Goal: Task Accomplishment & Management: Manage account settings

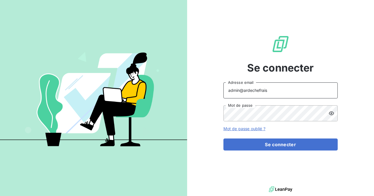
click at [291, 90] on input "admin@ardechefrais" at bounding box center [280, 90] width 114 height 16
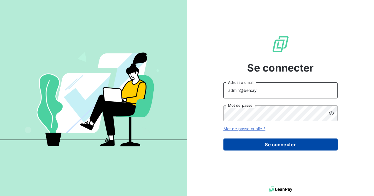
type input "admin@bersay"
click at [284, 143] on button "Se connecter" at bounding box center [280, 144] width 114 height 12
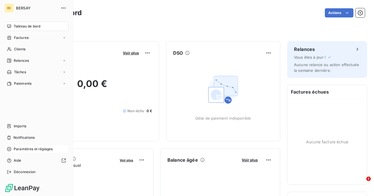
click at [39, 146] on span "Paramètres et réglages" at bounding box center [33, 148] width 39 height 5
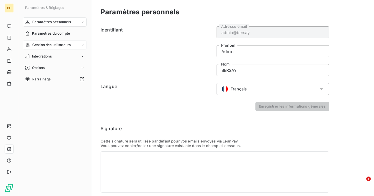
click at [54, 41] on div "Gestion des utilisateurs" at bounding box center [55, 44] width 64 height 9
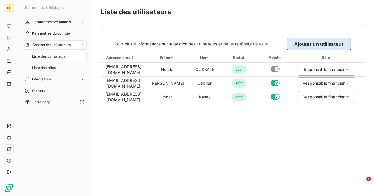
click at [316, 39] on button "Ajouter un utilisateur" at bounding box center [319, 44] width 64 height 12
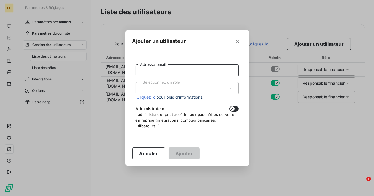
click at [197, 73] on input "Adresse email" at bounding box center [187, 70] width 103 height 12
paste input "sarias@bersay.com"
type input "sarias@bersay.com"
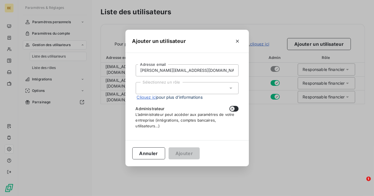
click at [196, 85] on div "Sélectionnez un rôle" at bounding box center [187, 88] width 103 height 12
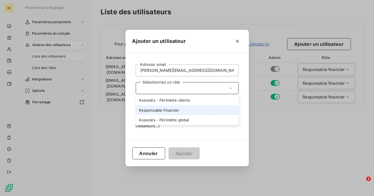
click at [189, 108] on li "Responsable financier" at bounding box center [187, 110] width 103 height 10
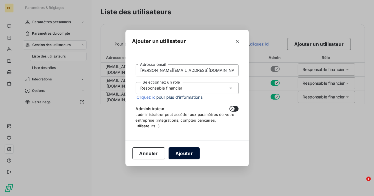
click at [189, 155] on button "Ajouter" at bounding box center [184, 153] width 31 height 12
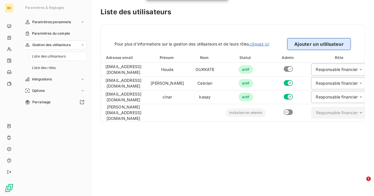
click at [297, 47] on button "Ajouter un utilisateur" at bounding box center [319, 44] width 64 height 12
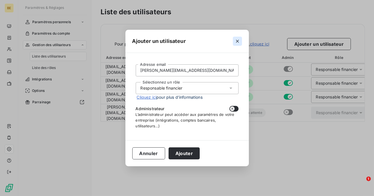
click at [236, 40] on icon "button" at bounding box center [238, 41] width 6 height 6
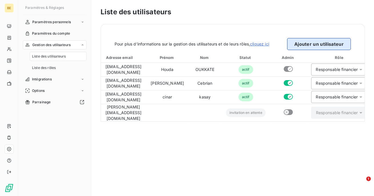
click at [319, 47] on button "Ajouter un utilisateur" at bounding box center [319, 44] width 64 height 12
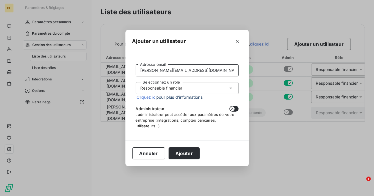
click at [206, 73] on input "sarias@bersay.com" at bounding box center [187, 70] width 103 height 12
paste input "BNKEANGLEFACK"
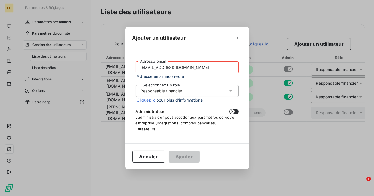
click at [143, 68] on input "BNKEANGLEFACK@bersay.com" at bounding box center [187, 67] width 103 height 12
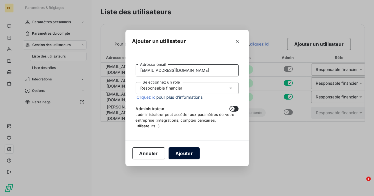
type input "BNKEANGLEFACK@bersay.com"
click at [187, 152] on button "Ajouter" at bounding box center [184, 153] width 31 height 12
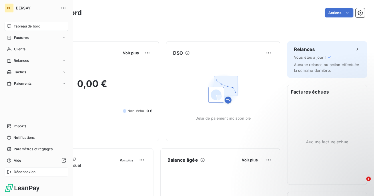
click at [23, 171] on span "Déconnexion" at bounding box center [25, 171] width 22 height 5
